Goal: Book appointment/travel/reservation

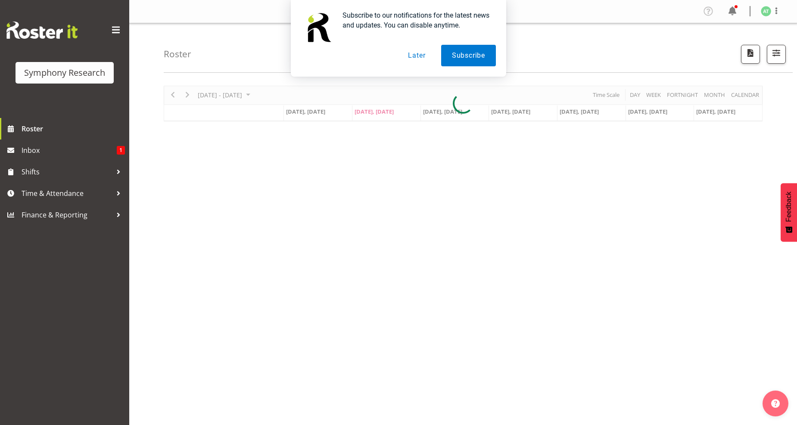
click at [415, 53] on button "Later" at bounding box center [416, 56] width 39 height 22
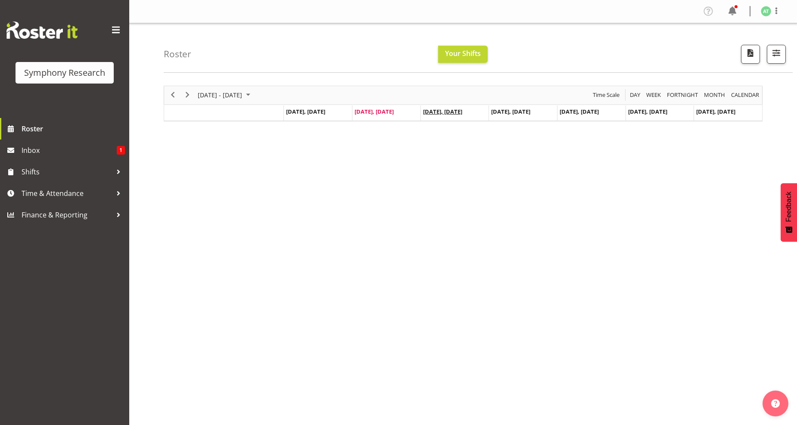
click at [450, 111] on span "[DATE], [DATE]" at bounding box center [442, 112] width 39 height 8
drag, startPoint x: 422, startPoint y: 118, endPoint x: 414, endPoint y: 117, distance: 7.4
click at [420, 118] on tr "[DATE], [DATE], [DATE], [DATE], [DATE], [DATE], [DATE], [DATE]" at bounding box center [523, 114] width 478 height 16
click at [434, 115] on td "[DATE], [DATE]" at bounding box center [455, 114] width 69 height 16
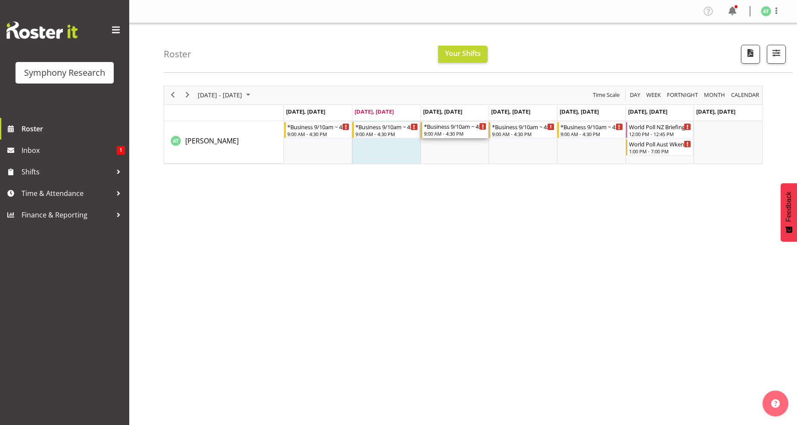
click at [447, 134] on div "9:00 AM - 4:30 PM" at bounding box center [455, 133] width 63 height 7
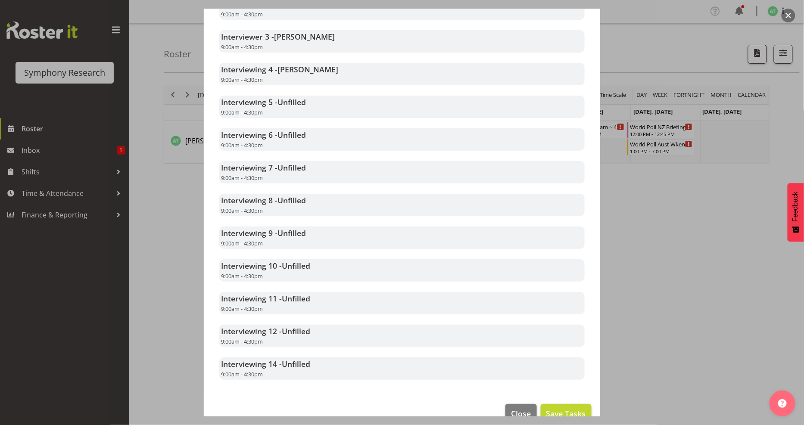
scroll to position [328, 0]
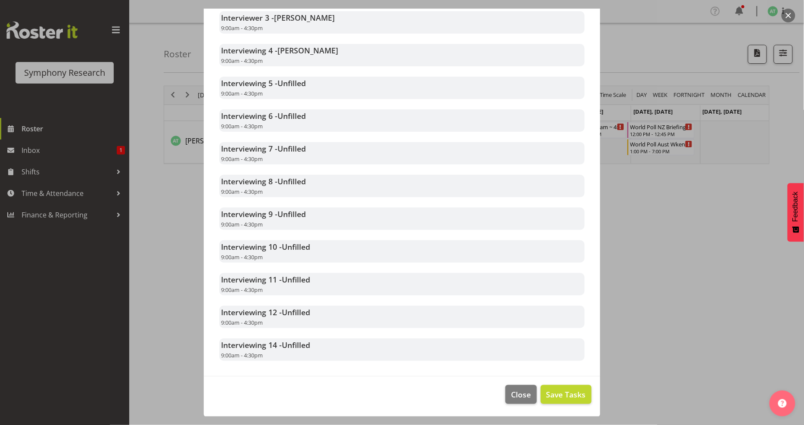
click at [715, 212] on div at bounding box center [402, 212] width 804 height 425
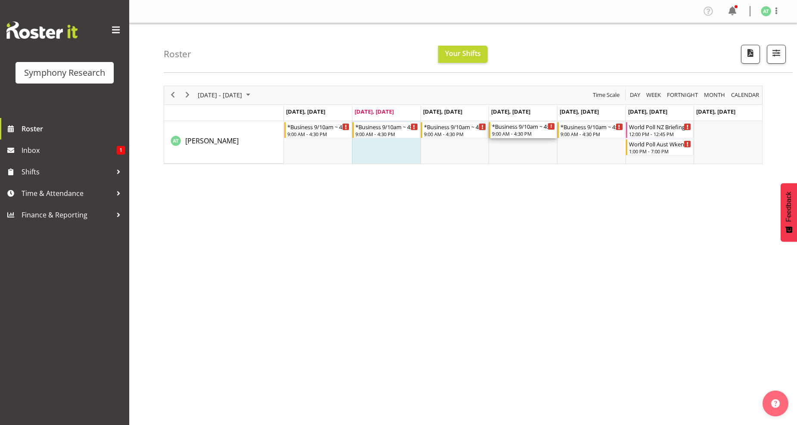
click at [521, 135] on div "9:00 AM - 4:30 PM" at bounding box center [523, 133] width 63 height 7
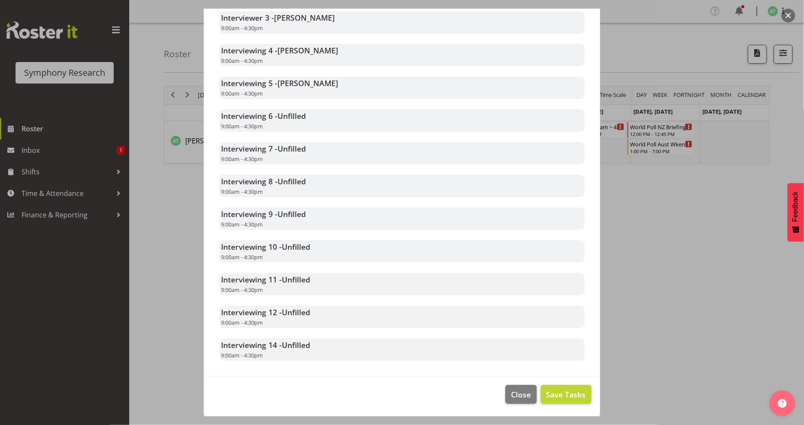
click at [680, 208] on div at bounding box center [402, 212] width 804 height 425
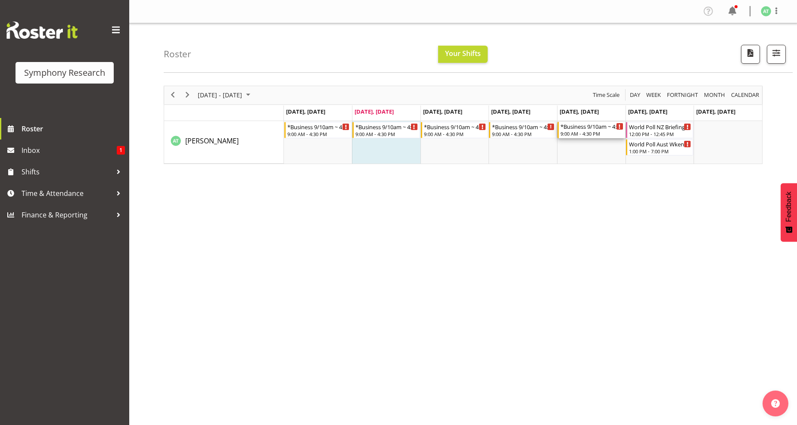
click at [595, 130] on div "*Business 9/10am ~ 4:30pm 9:00 AM - 4:30 PM" at bounding box center [592, 130] width 63 height 16
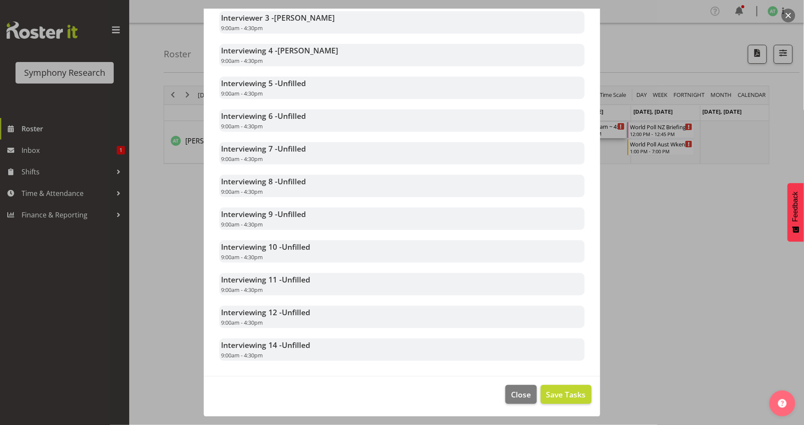
click at [677, 260] on div at bounding box center [402, 212] width 804 height 425
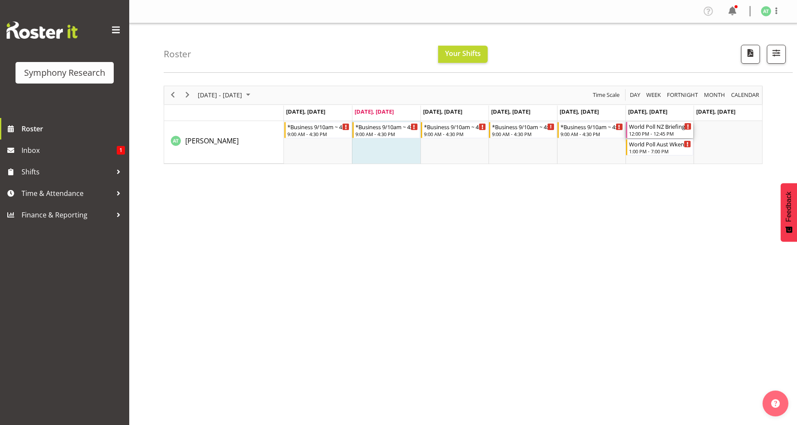
click at [637, 127] on div "World Poll NZ Briefing Weekend" at bounding box center [660, 126] width 63 height 9
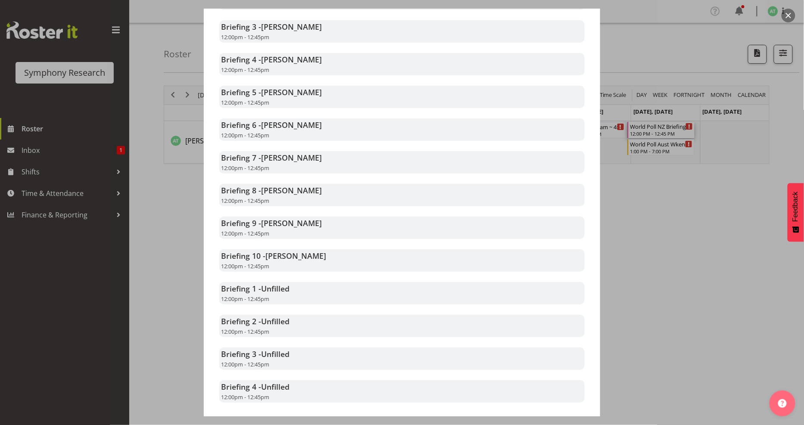
scroll to position [335, 0]
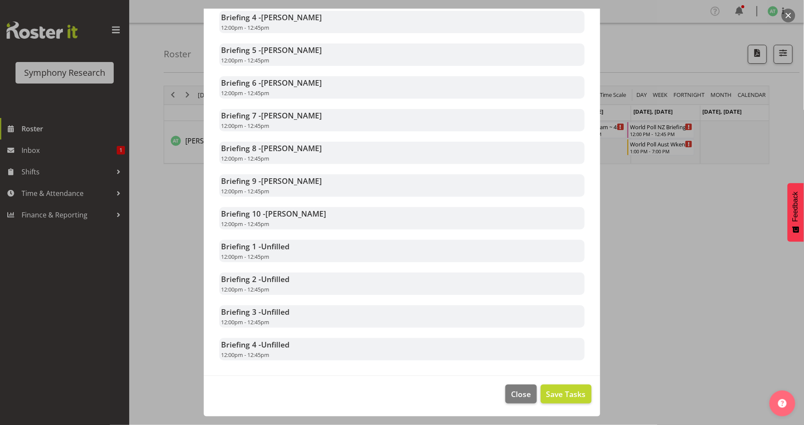
click at [664, 221] on div at bounding box center [402, 212] width 804 height 425
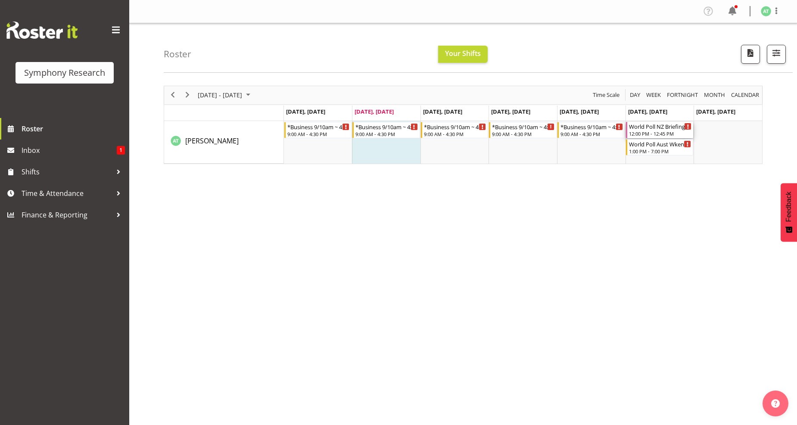
click at [646, 134] on div "12:00 PM - 12:45 PM" at bounding box center [660, 133] width 63 height 7
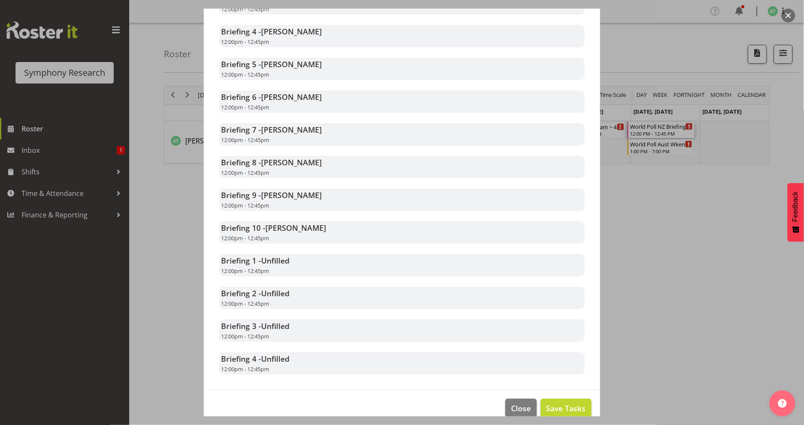
scroll to position [337, 0]
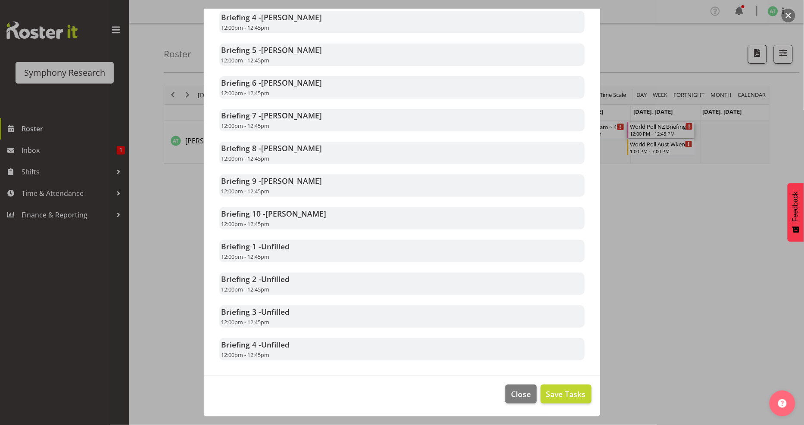
drag, startPoint x: 663, startPoint y: 224, endPoint x: 651, endPoint y: 220, distance: 12.8
click at [662, 224] on div at bounding box center [402, 212] width 804 height 425
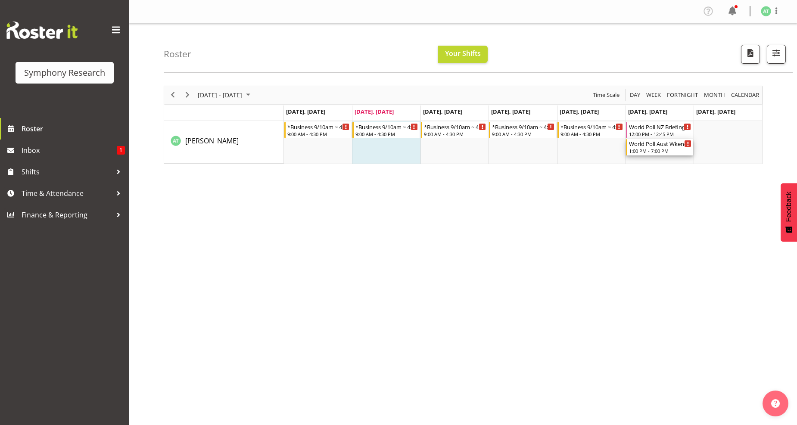
click at [645, 148] on div "1:00 PM - 7:00 PM" at bounding box center [660, 150] width 63 height 7
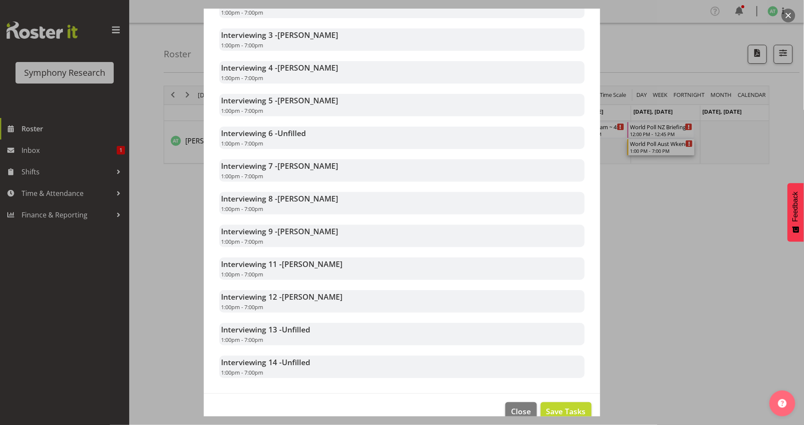
scroll to position [358, 0]
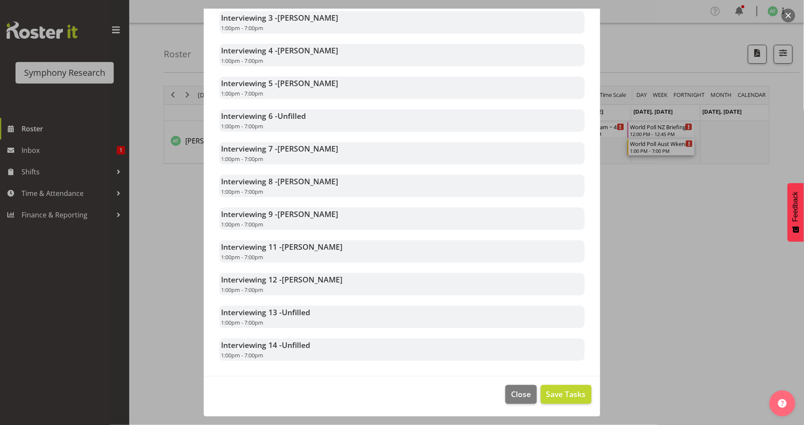
drag, startPoint x: 621, startPoint y: 256, endPoint x: 598, endPoint y: 251, distance: 23.4
click at [619, 255] on div at bounding box center [402, 212] width 804 height 425
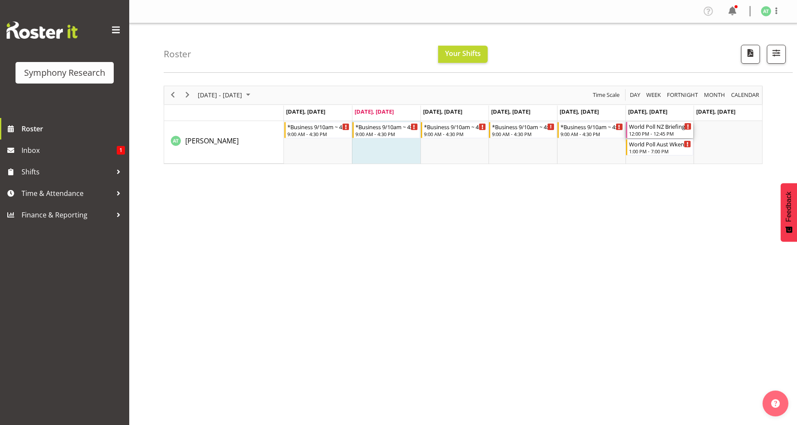
click at [642, 133] on div "12:00 PM - 12:45 PM" at bounding box center [660, 133] width 63 height 7
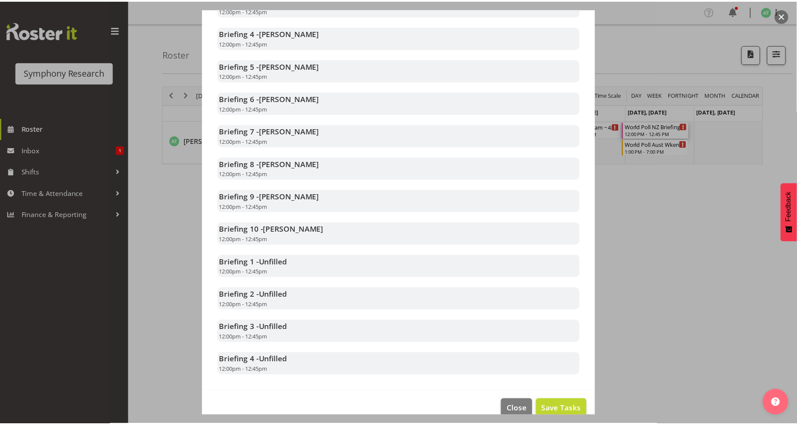
scroll to position [337, 0]
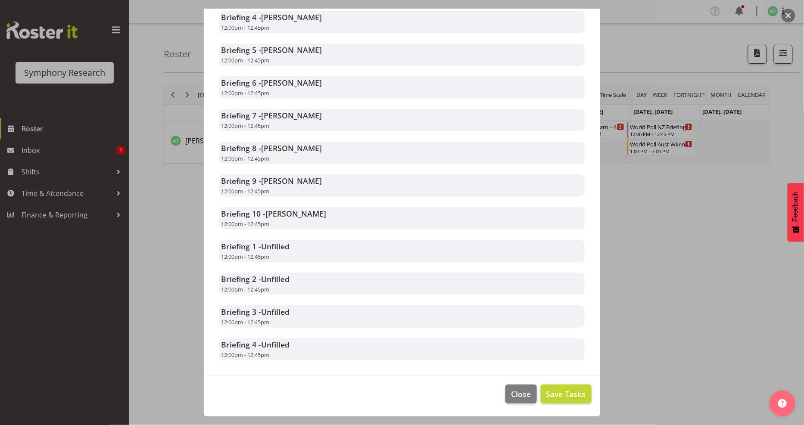
drag, startPoint x: 679, startPoint y: 233, endPoint x: 671, endPoint y: 231, distance: 8.6
click at [675, 233] on div at bounding box center [402, 212] width 804 height 425
